Goal: Obtain resource: Obtain resource

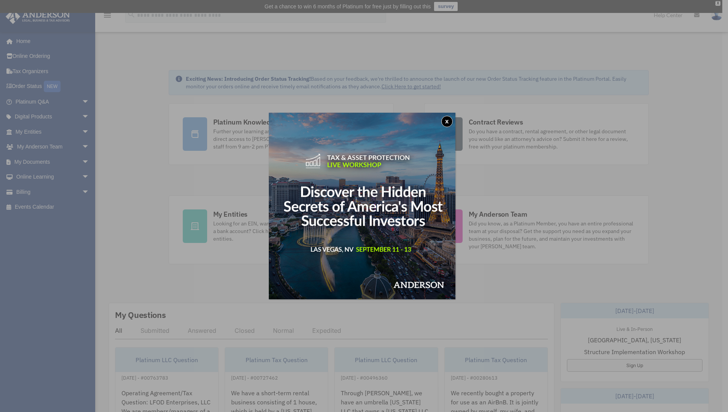
click at [448, 120] on button "x" at bounding box center [446, 121] width 11 height 11
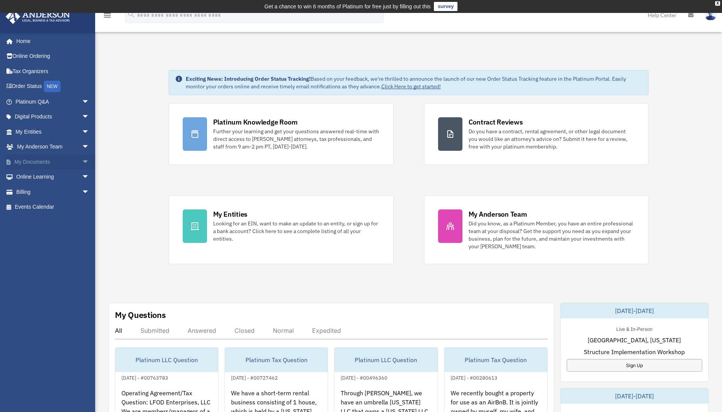
click at [82, 162] on span "arrow_drop_down" at bounding box center [89, 162] width 15 height 16
click at [34, 177] on link "Box" at bounding box center [56, 176] width 90 height 15
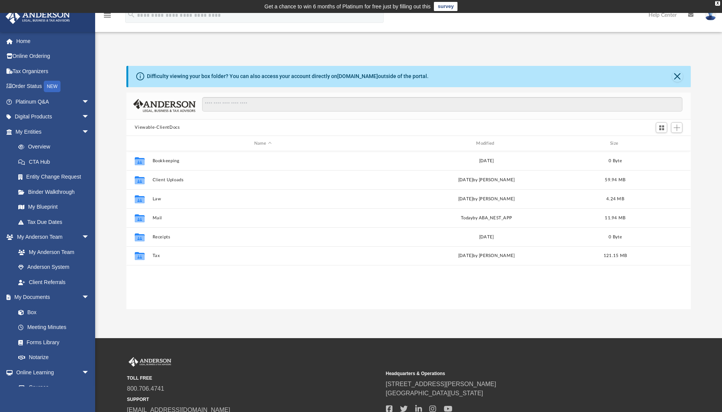
scroll to position [168, 559]
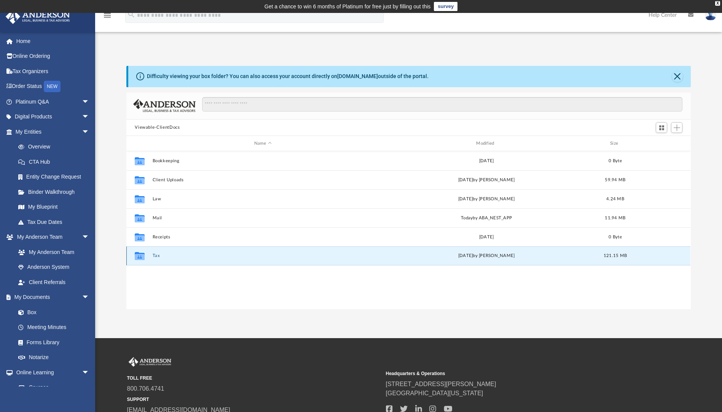
click at [157, 255] on button "Tax" at bounding box center [263, 256] width 220 height 5
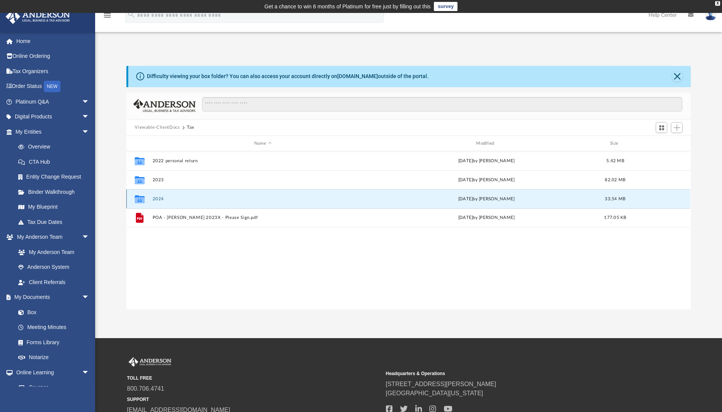
click at [154, 198] on button "2024" at bounding box center [263, 198] width 220 height 5
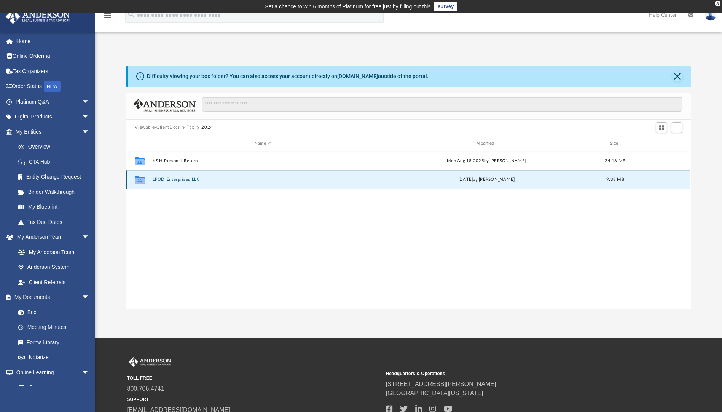
click at [179, 179] on button "LFOD Enterprises LLC" at bounding box center [263, 179] width 220 height 5
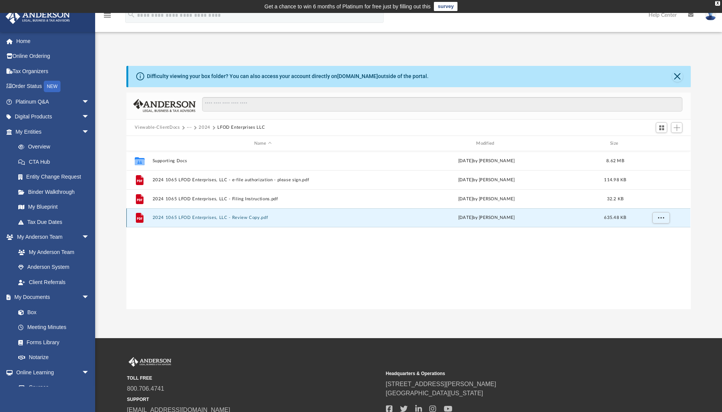
click at [205, 218] on button "2024 1065 LFOD Enterprises, LLC - Review Copy.pdf" at bounding box center [263, 218] width 220 height 5
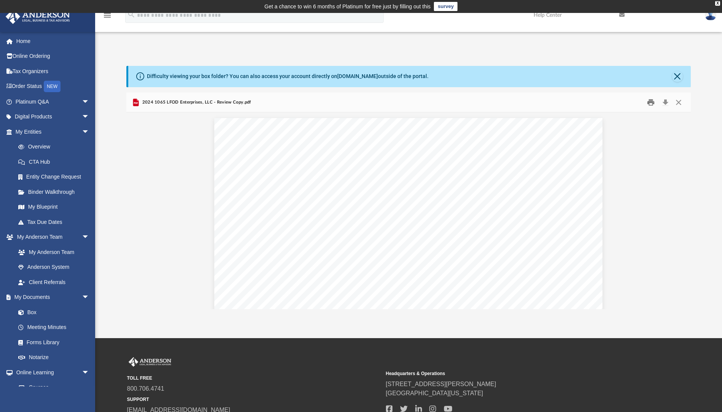
click at [649, 101] on button "Print" at bounding box center [651, 102] width 15 height 12
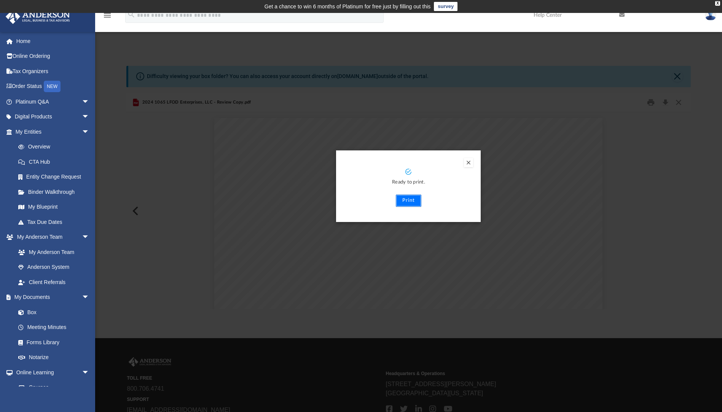
click at [414, 201] on button "Print" at bounding box center [409, 201] width 26 height 12
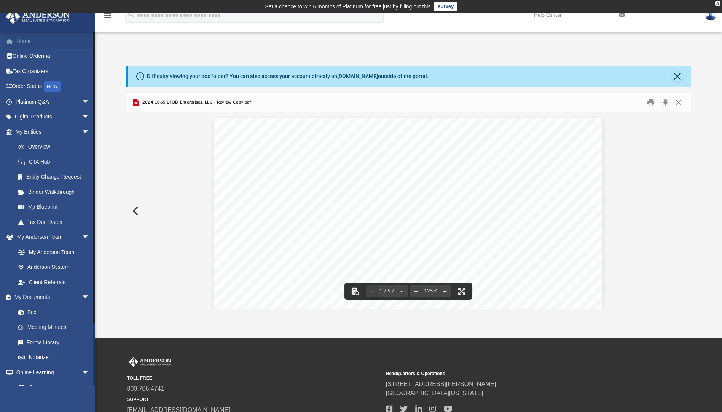
click at [18, 40] on link "Home" at bounding box center [53, 41] width 96 height 15
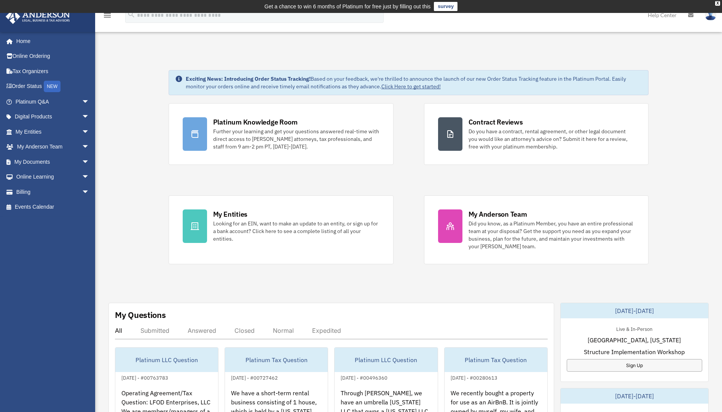
click at [711, 15] on img at bounding box center [710, 15] width 11 height 11
click at [576, 65] on link "Logout" at bounding box center [597, 67] width 76 height 16
click at [82, 161] on span "arrow_drop_down" at bounding box center [89, 162] width 15 height 16
click at [35, 177] on link "Box" at bounding box center [56, 176] width 90 height 15
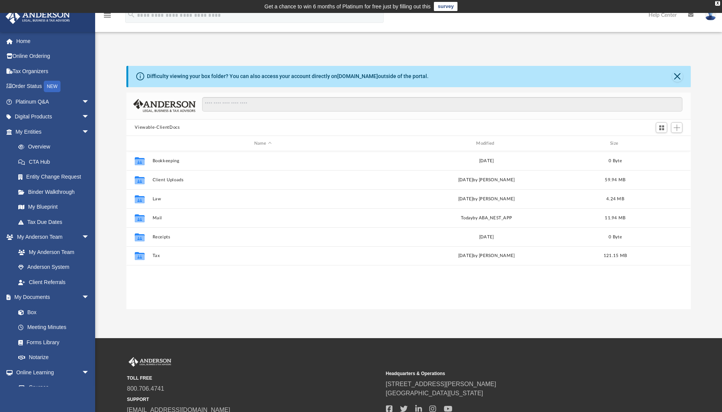
scroll to position [168, 559]
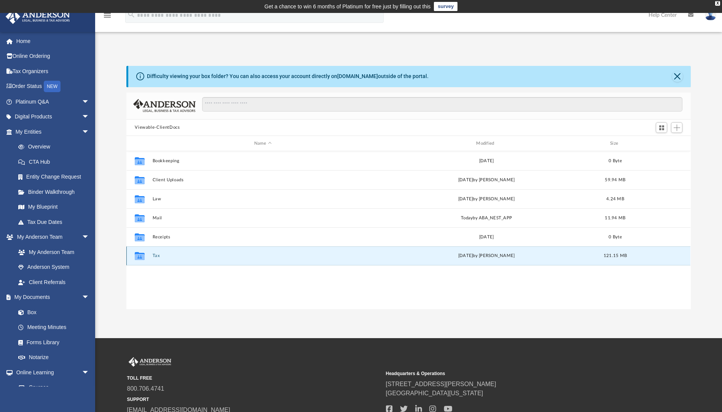
click at [159, 255] on button "Tax" at bounding box center [263, 256] width 220 height 5
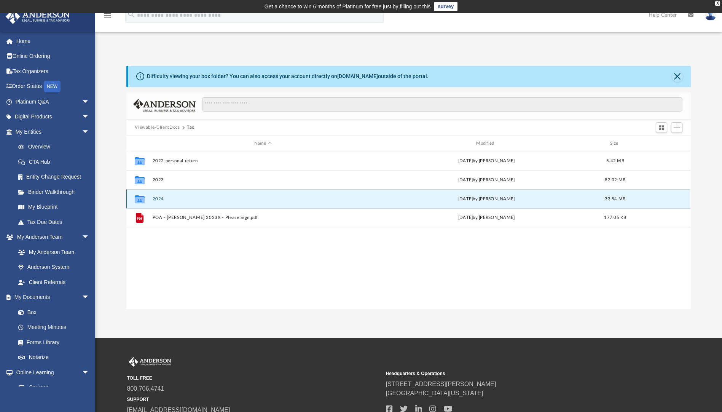
click at [159, 199] on button "2024" at bounding box center [263, 198] width 220 height 5
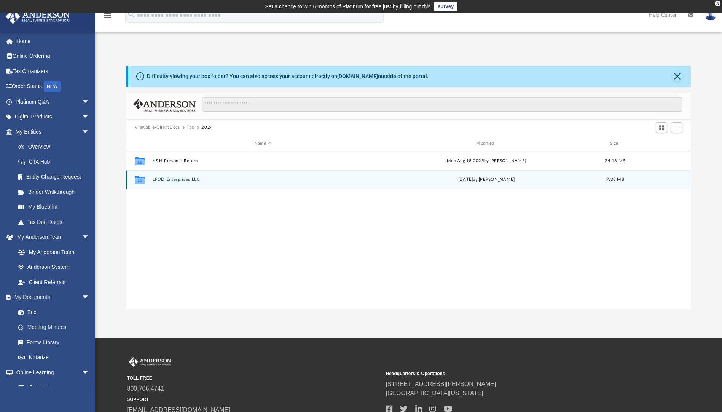
click at [188, 180] on button "LFOD Enterprises LLC" at bounding box center [263, 179] width 220 height 5
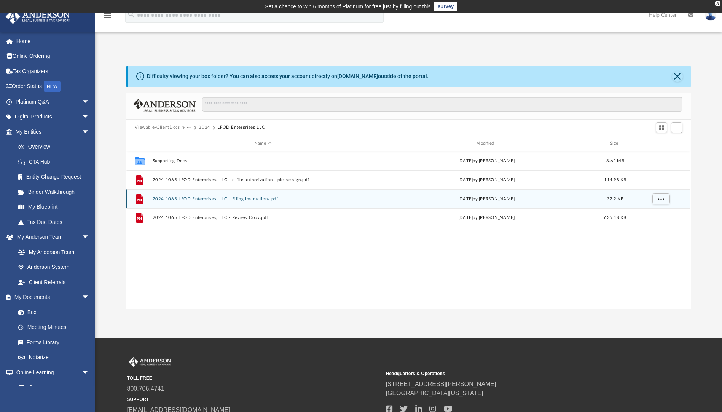
click at [246, 198] on button "2024 1065 LFOD Enterprises, LLC - Filing Instructions.pdf" at bounding box center [263, 198] width 220 height 5
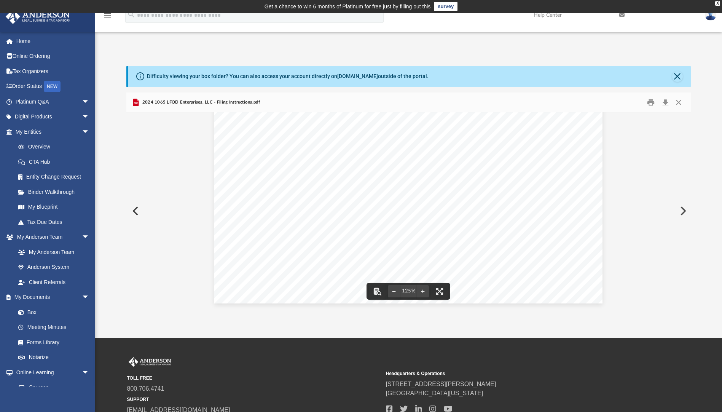
scroll to position [317, 0]
click at [679, 102] on button "Close" at bounding box center [679, 102] width 14 height 12
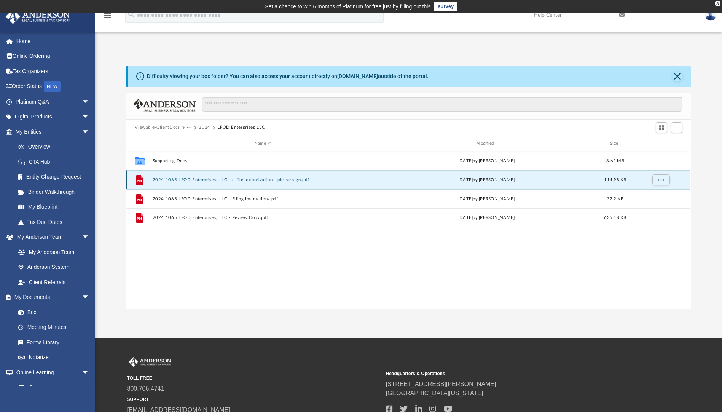
click at [213, 180] on button "2024 1065 LFOD Enterprises, LLC - e-file authorization - please sign.pdf" at bounding box center [263, 179] width 220 height 5
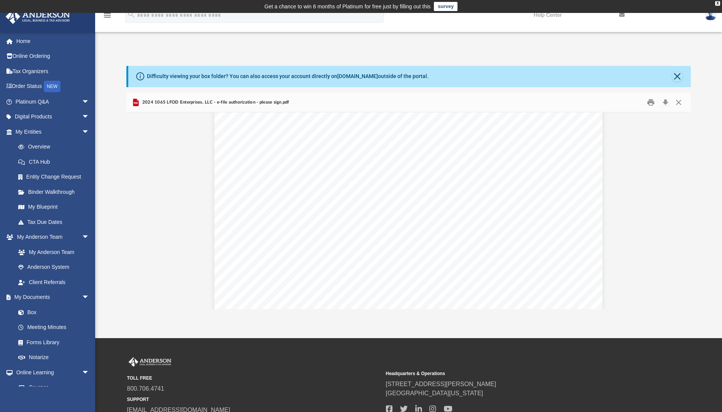
scroll to position [0, 0]
click at [357, 76] on link "[DOMAIN_NAME]" at bounding box center [357, 76] width 41 height 6
